Goal: Find specific page/section: Find specific page/section

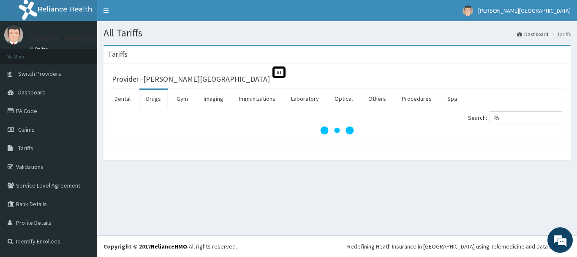
type input "P"
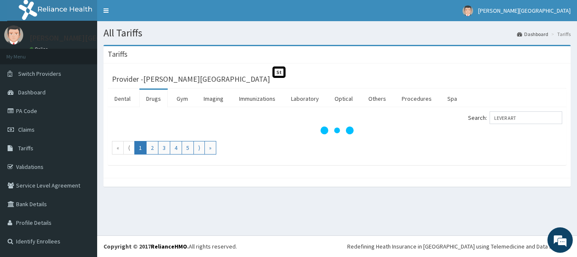
type input "LEVER ART"
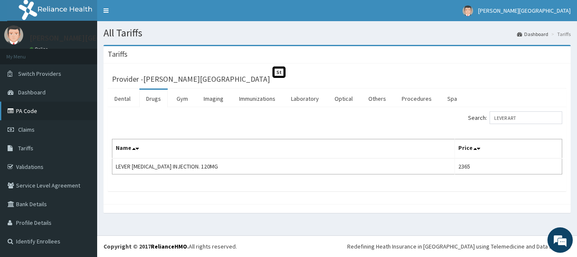
click at [31, 108] on link "PA Code" at bounding box center [48, 110] width 97 height 19
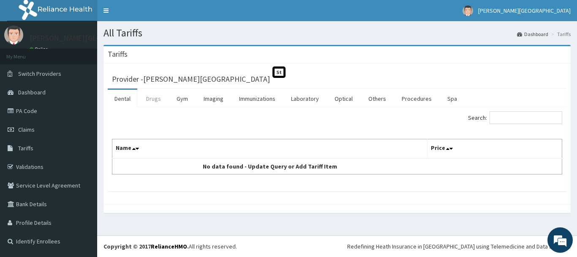
click at [155, 100] on link "Drugs" at bounding box center [153, 99] width 28 height 18
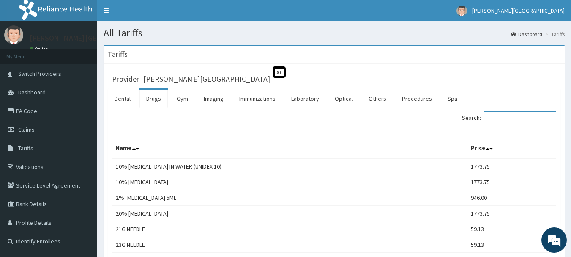
click at [503, 116] on input "Search:" at bounding box center [520, 117] width 73 height 13
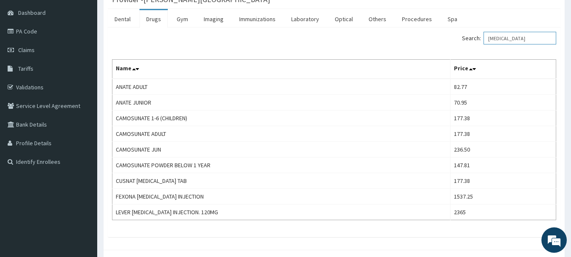
scroll to position [33, 0]
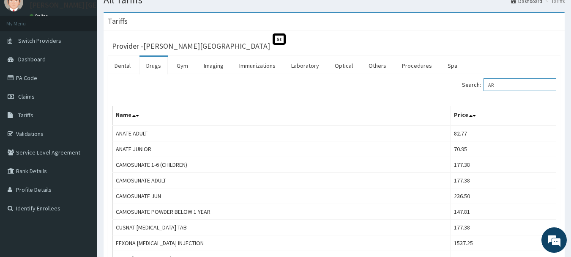
type input "A"
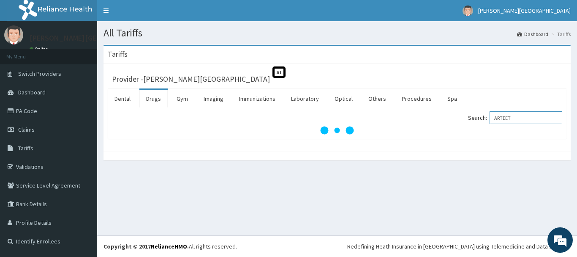
type input "ARTEET"
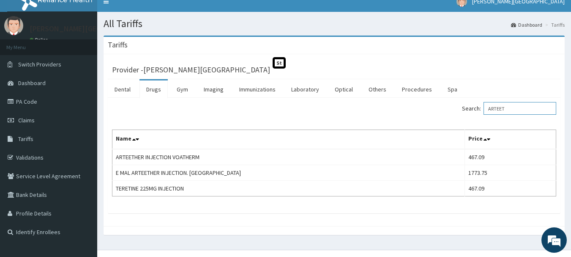
scroll to position [17, 0]
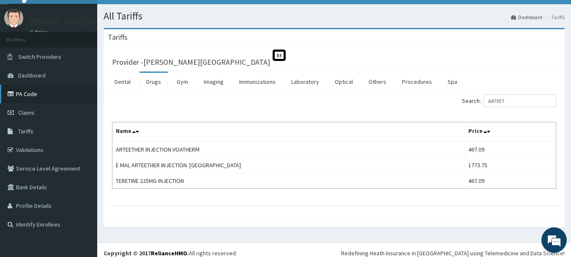
click at [29, 93] on link "PA Code" at bounding box center [48, 94] width 97 height 19
